Goal: Information Seeking & Learning: Understand process/instructions

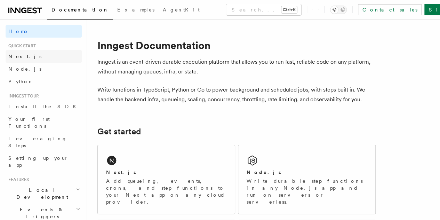
click at [16, 57] on span "Next.js" at bounding box center [24, 57] width 33 height 6
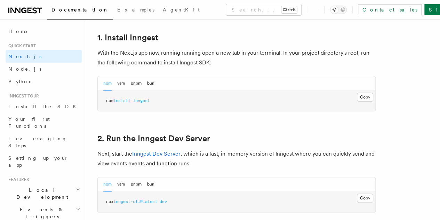
scroll to position [382, 0]
click at [357, 102] on button "Copy Copied" at bounding box center [365, 97] width 16 height 9
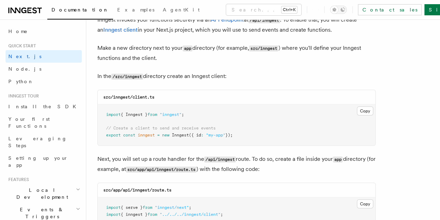
scroll to position [849, 0]
click at [357, 106] on button "Copy Copied" at bounding box center [365, 110] width 16 height 9
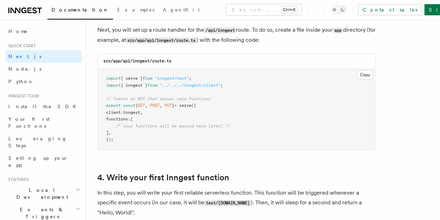
scroll to position [979, 0]
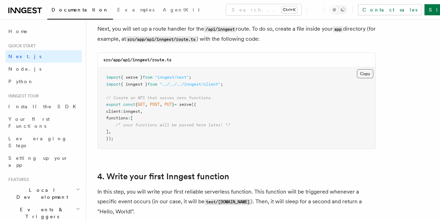
click at [357, 69] on button "Copy Copied" at bounding box center [365, 73] width 16 height 9
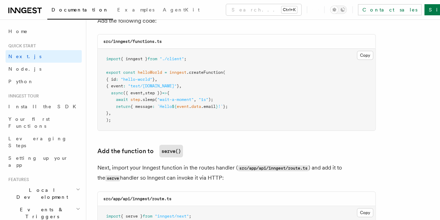
scroll to position [1257, 0]
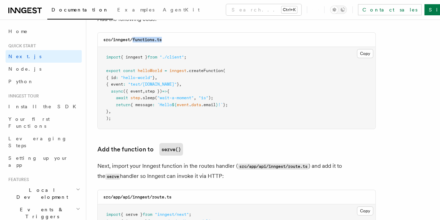
drag, startPoint x: 133, startPoint y: 32, endPoint x: 225, endPoint y: 31, distance: 92.1
click at [225, 33] on div "src/inngest/functions.ts" at bounding box center [236, 40] width 277 height 14
copy code "functions.ts"
click at [357, 49] on button "Copy Copied" at bounding box center [365, 53] width 16 height 9
